Goal: Navigation & Orientation: Find specific page/section

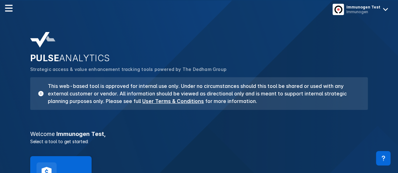
click at [364, 18] on div "PULSE ANALYTICS Strategic access & value enhancement tracking tools powered by …" at bounding box center [199, 119] width 398 height 239
click at [378, 8] on div "Immunogen Test" at bounding box center [363, 7] width 34 height 5
click at [310, 27] on div "PULSE ANALYTICS Strategic access & value enhancement tracking tools powered by …" at bounding box center [199, 119] width 398 height 239
